Goal: Information Seeking & Learning: Learn about a topic

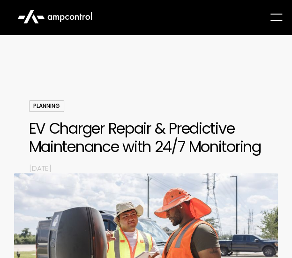
click at [80, 130] on h1 "EV Charger Repair & Predictive Maintenance with 24/7 Monitoring" at bounding box center [146, 138] width 234 height 36
click at [141, 84] on div at bounding box center [146, 63] width 292 height 56
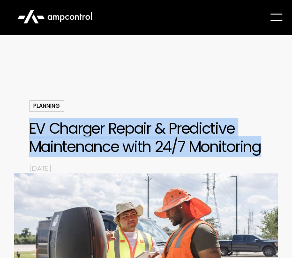
drag, startPoint x: 110, startPoint y: 166, endPoint x: 24, endPoint y: 129, distance: 93.4
click at [24, 129] on div "Planning EV Charger Repair & Predictive Maintenance with 24/7 Monitoring By [DA…" at bounding box center [146, 224] width 292 height 266
copy h1 "EV Charger Repair & Predictive Maintenance with 24/7 Monitoring"
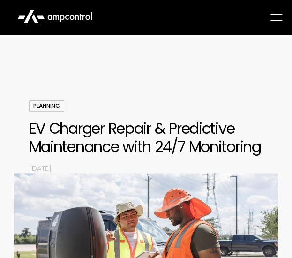
click at [77, 85] on div at bounding box center [146, 63] width 292 height 56
